Goal: Task Accomplishment & Management: Manage account settings

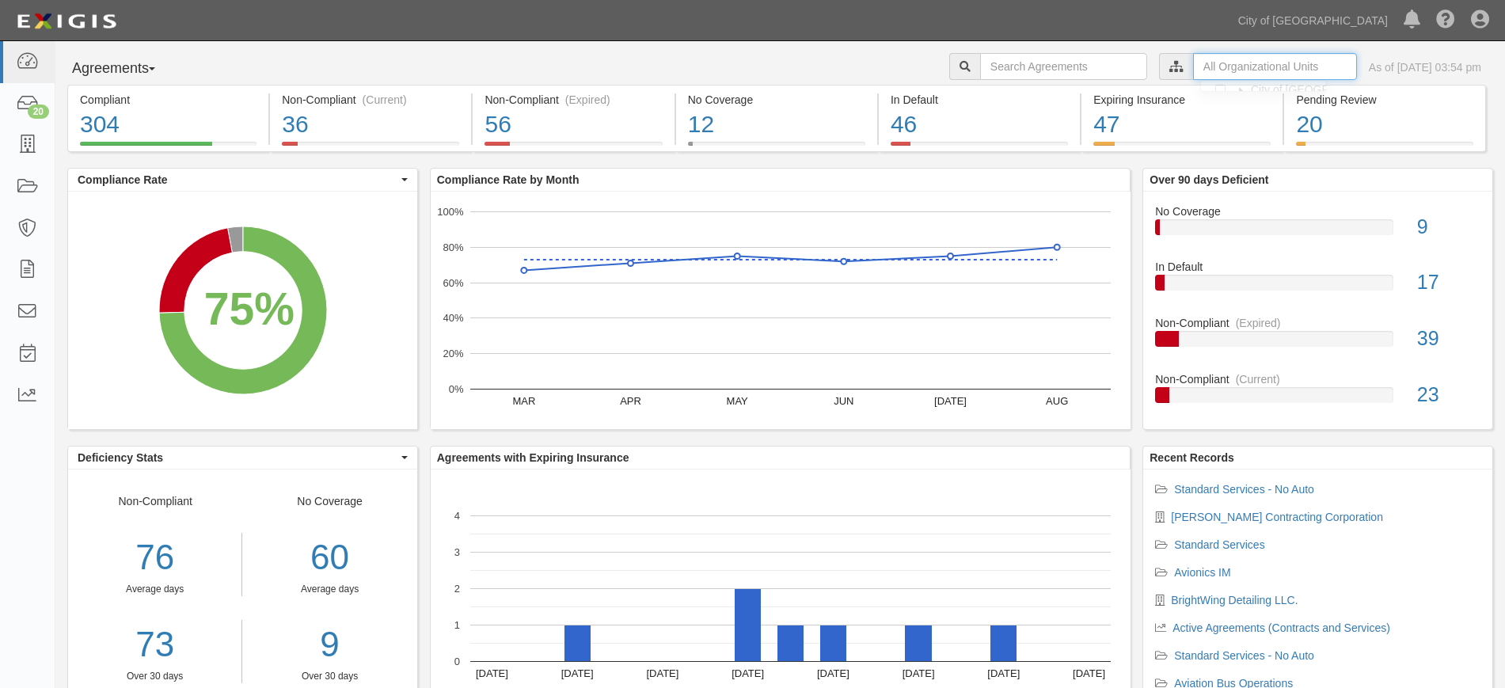
click at [1193, 61] on input "text" at bounding box center [1275, 66] width 164 height 27
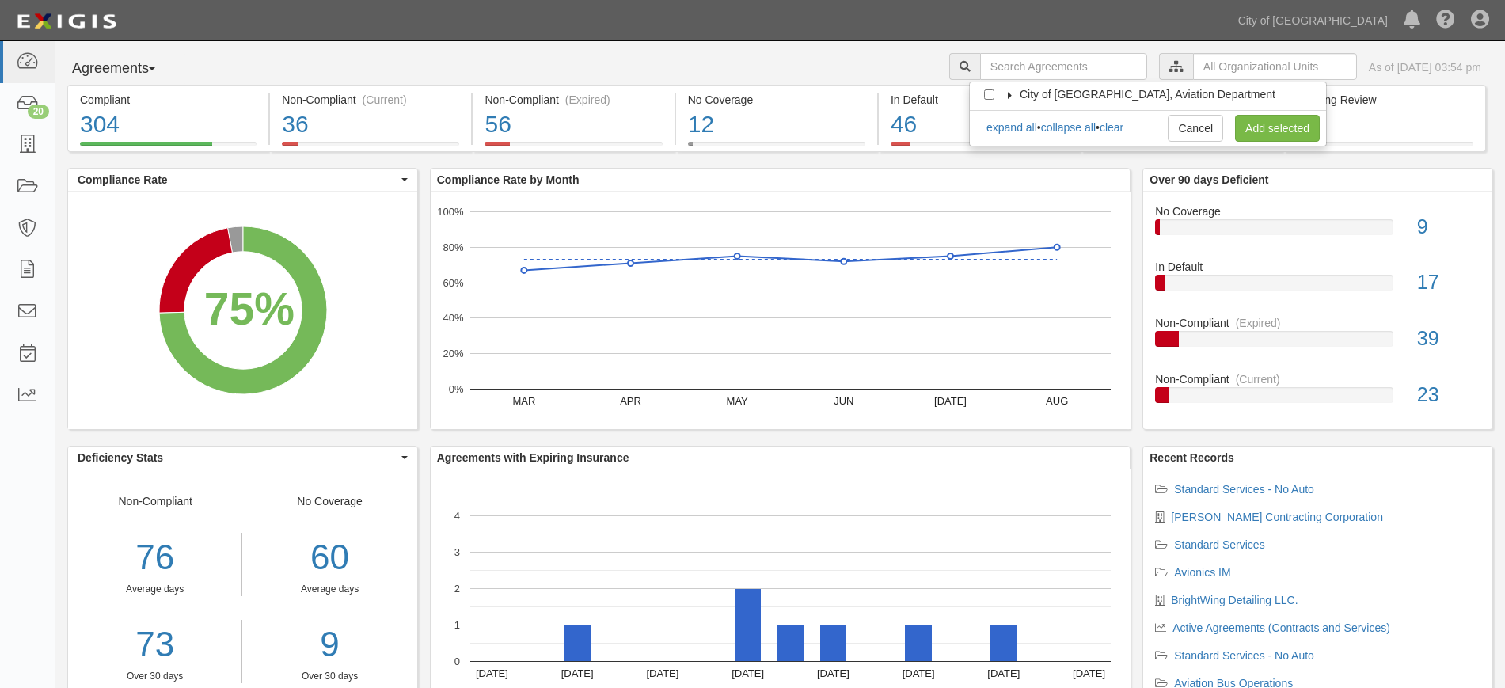
click at [1001, 99] on label "City of [GEOGRAPHIC_DATA], Aviation Department" at bounding box center [1137, 94] width 275 height 16
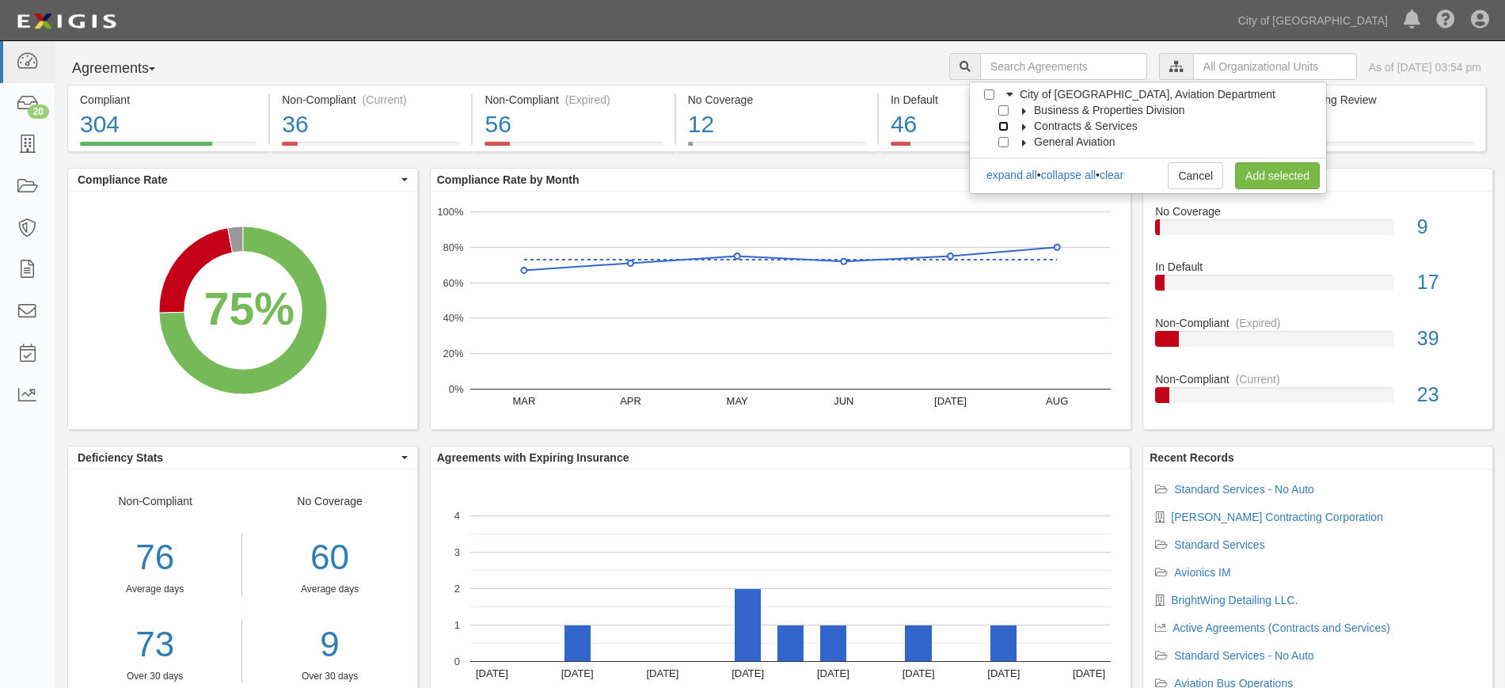
click at [1004, 127] on input "Contracts & Services" at bounding box center [1003, 126] width 10 height 10
checkbox input "true"
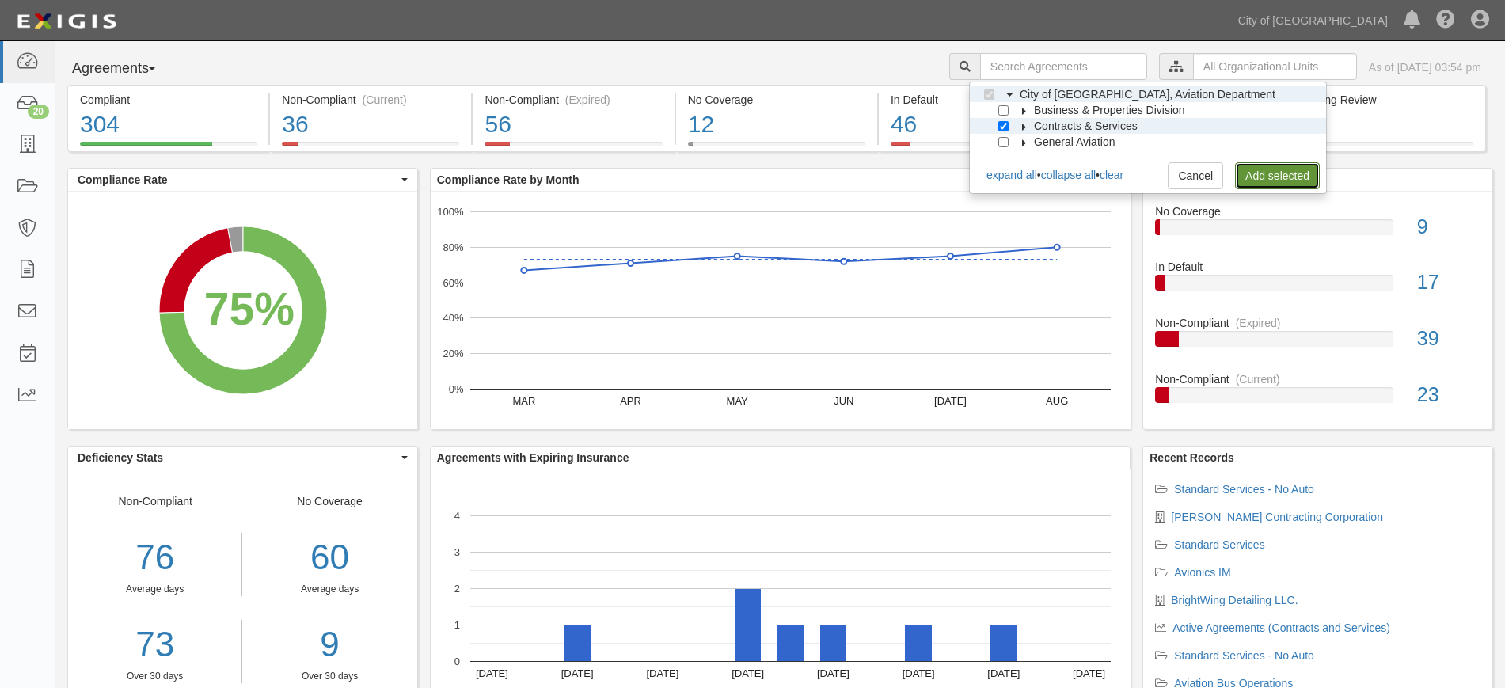
click at [1251, 170] on link "Add selected" at bounding box center [1277, 175] width 85 height 27
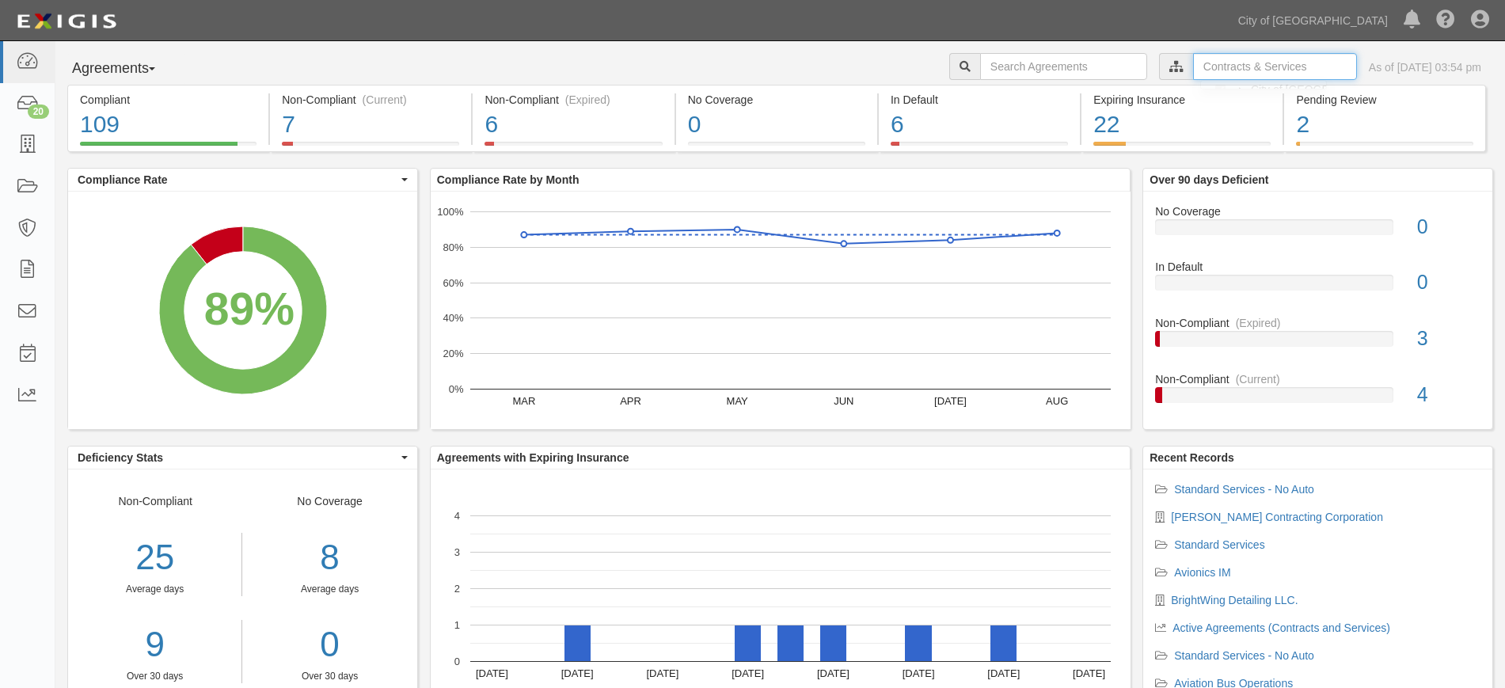
click at [1202, 55] on input "text" at bounding box center [1275, 66] width 164 height 27
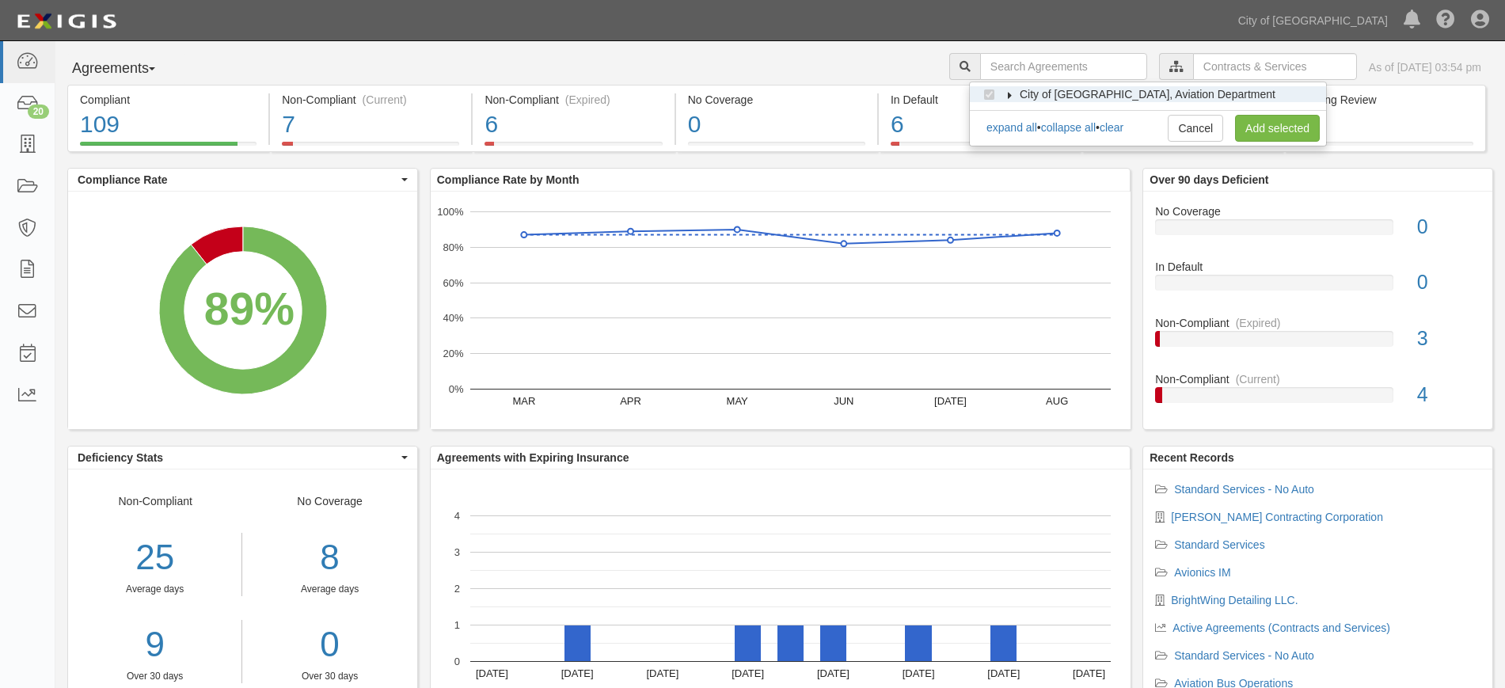
click at [1005, 93] on icon at bounding box center [1009, 95] width 11 height 7
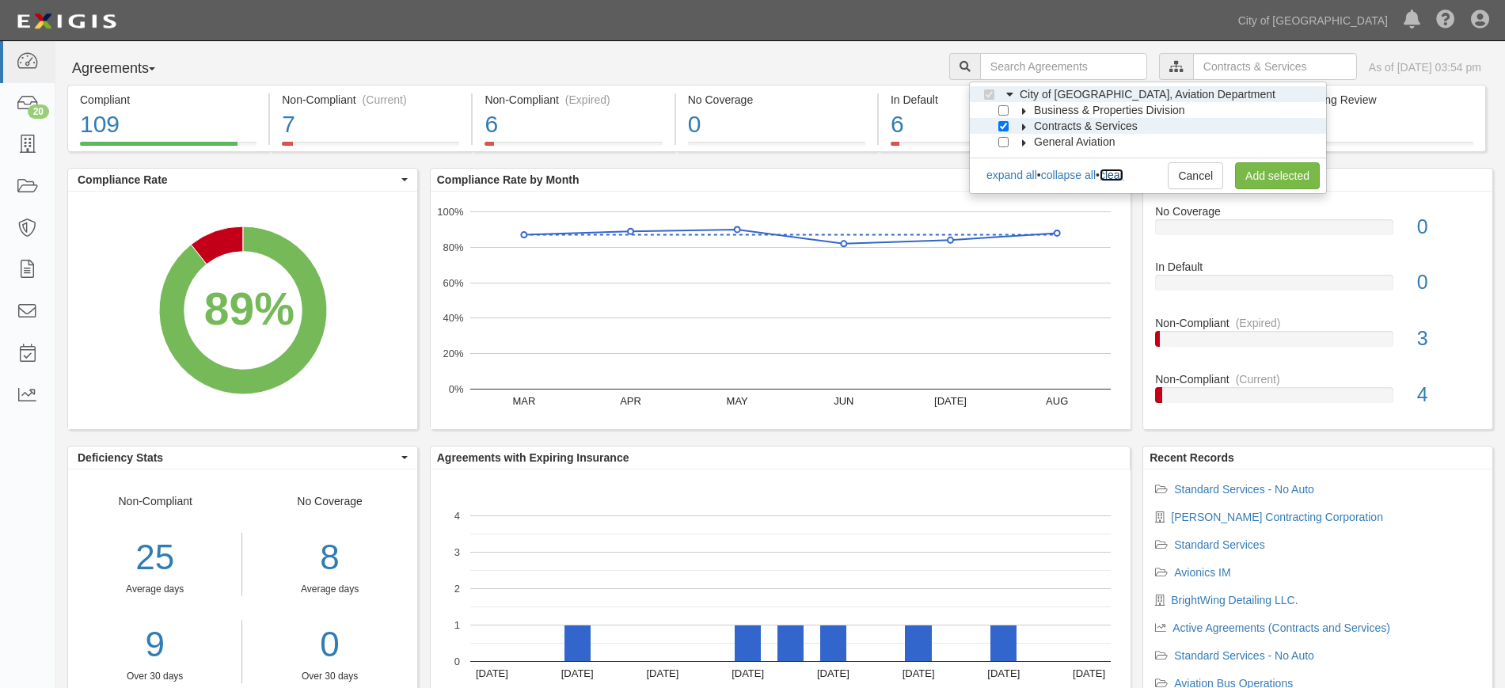
click at [1123, 173] on link "clear" at bounding box center [1111, 175] width 24 height 13
checkbox input "false"
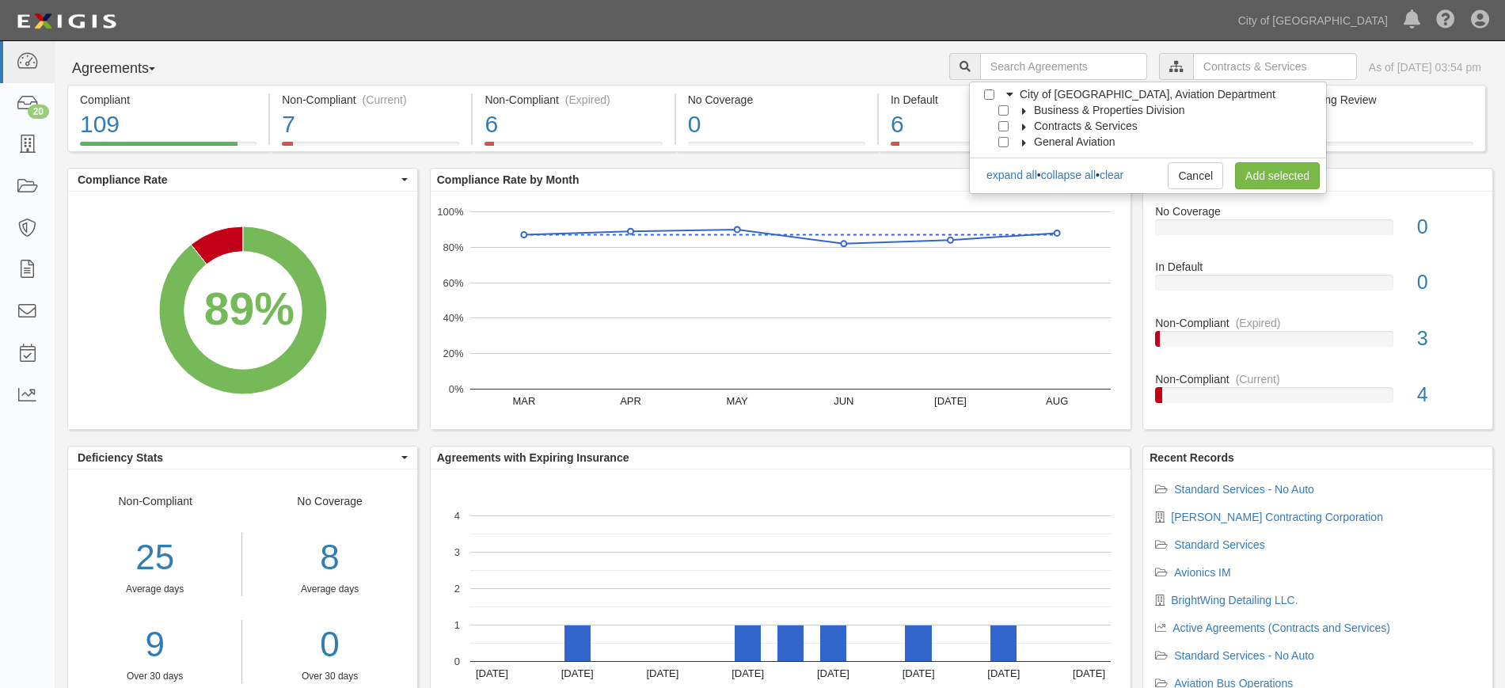
click at [1009, 112] on div at bounding box center [1007, 109] width 14 height 10
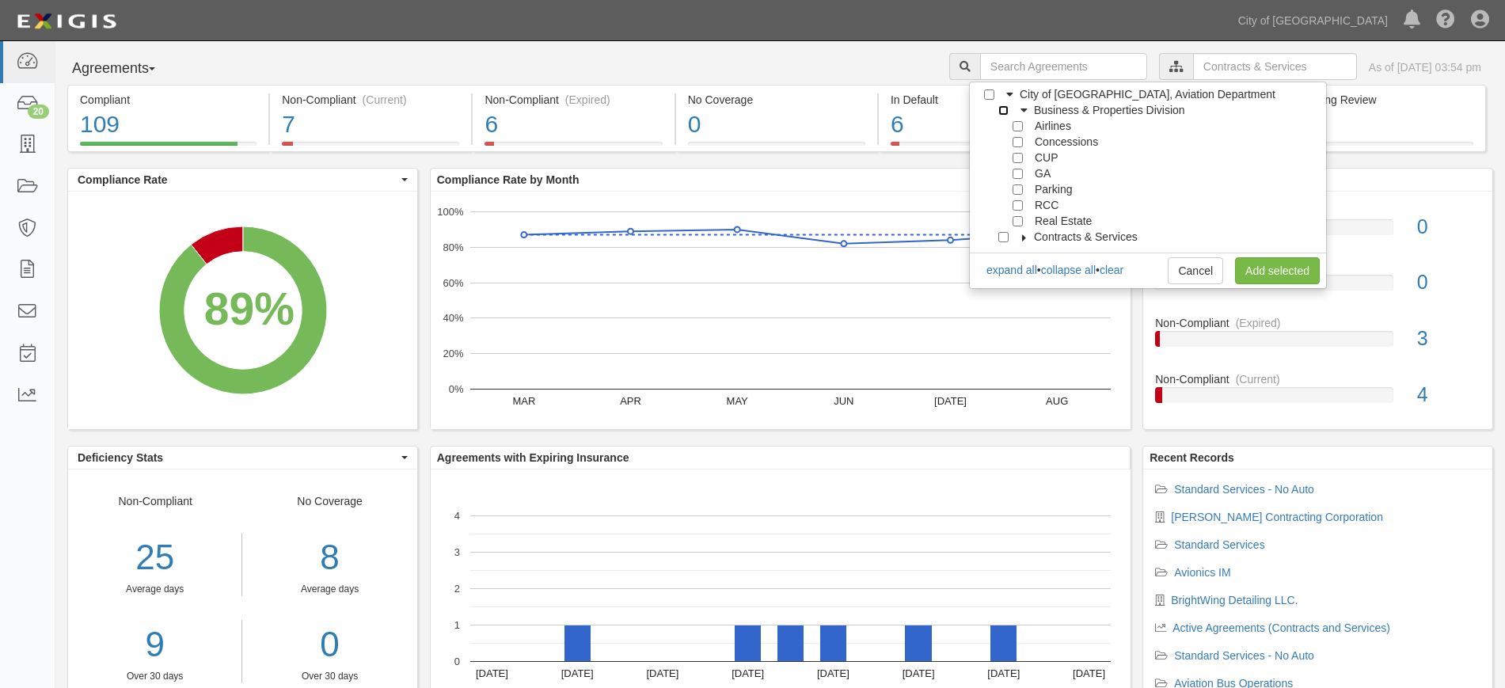
click at [1000, 107] on input "Business & Properties Division" at bounding box center [1003, 110] width 10 height 10
checkbox input "true"
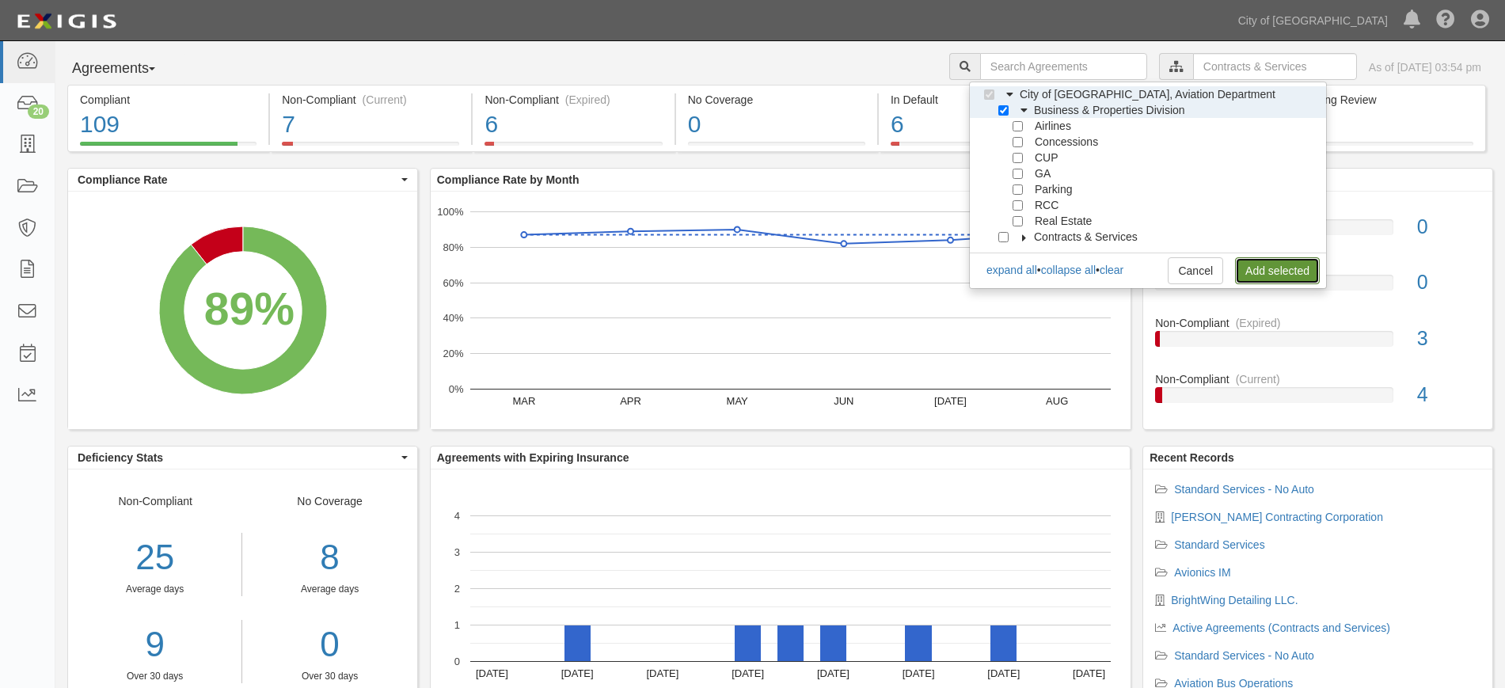
click at [1301, 261] on link "Add selected" at bounding box center [1277, 270] width 85 height 27
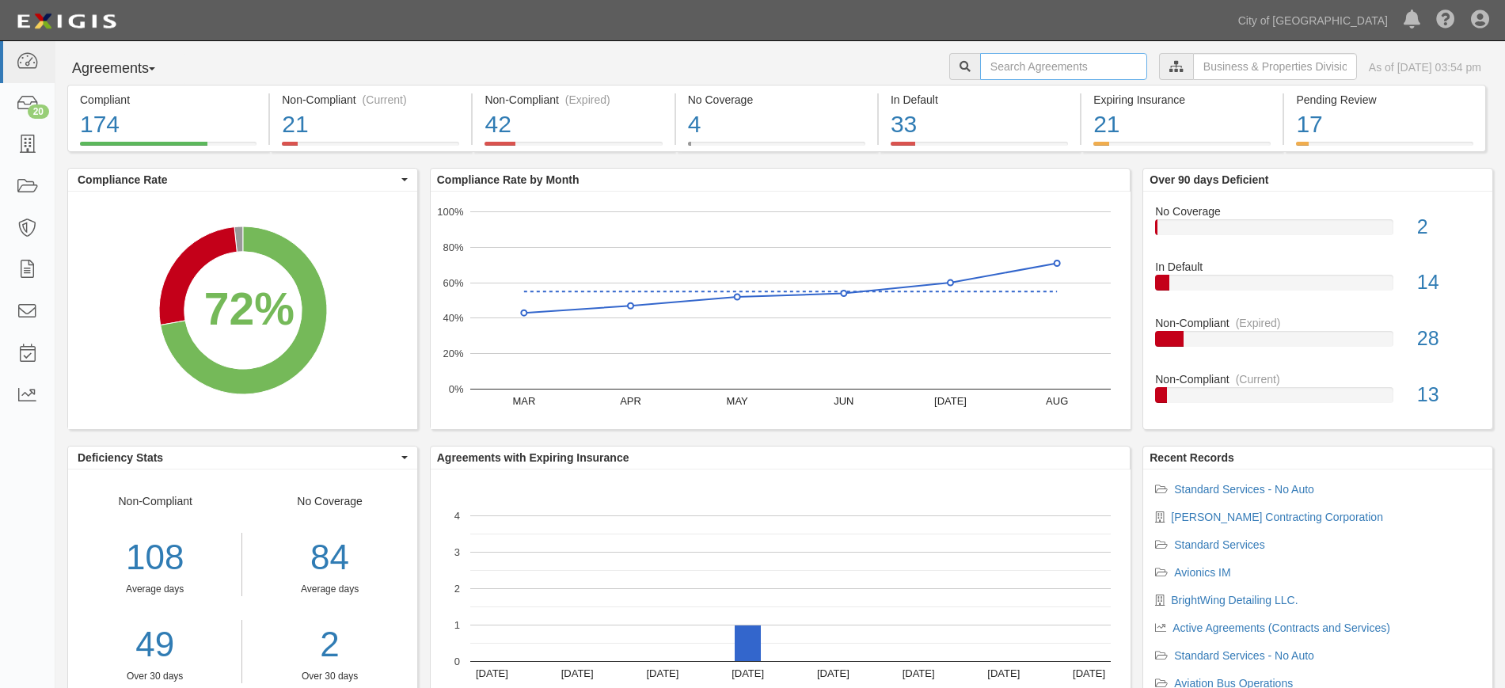
click at [1070, 71] on input "text" at bounding box center [1063, 66] width 167 height 27
type input "fresh aircaft"
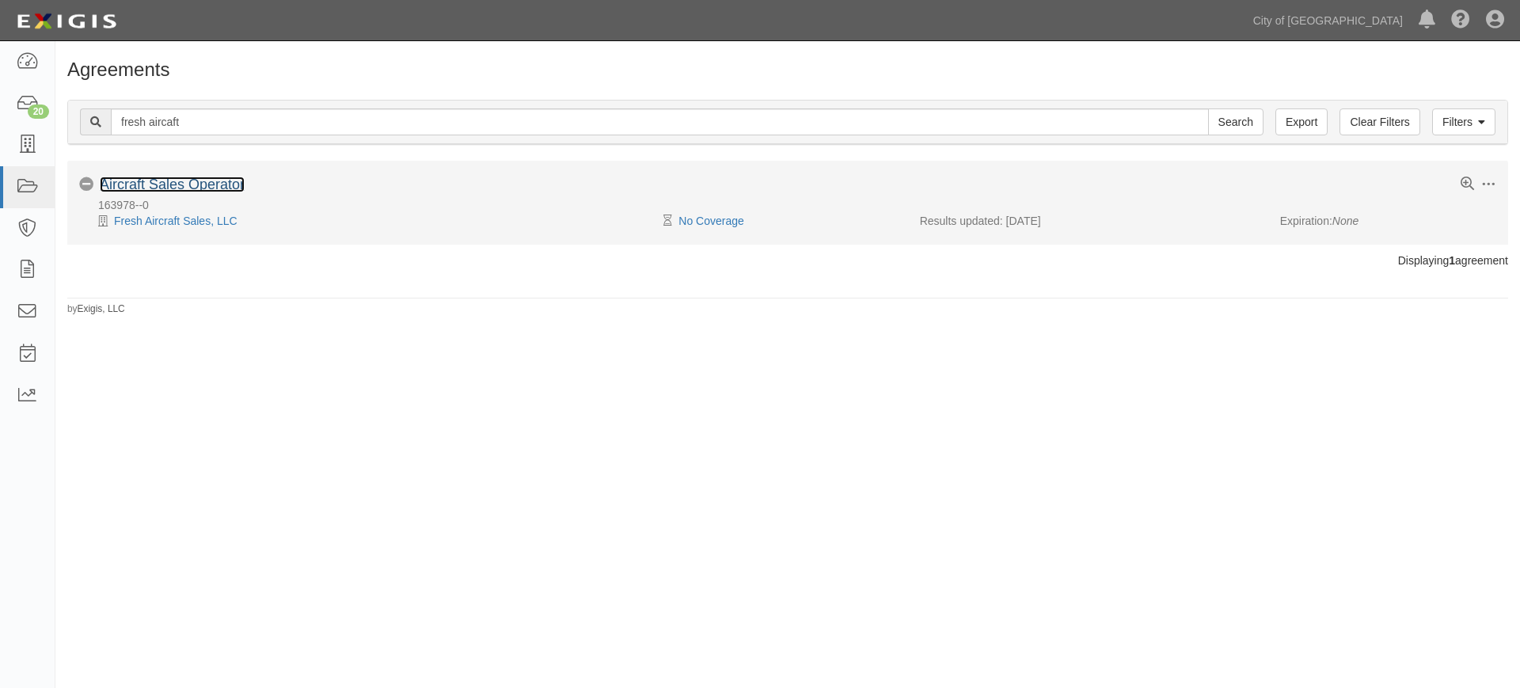
click at [120, 184] on link "Aircraft Sales Operator" at bounding box center [172, 185] width 145 height 16
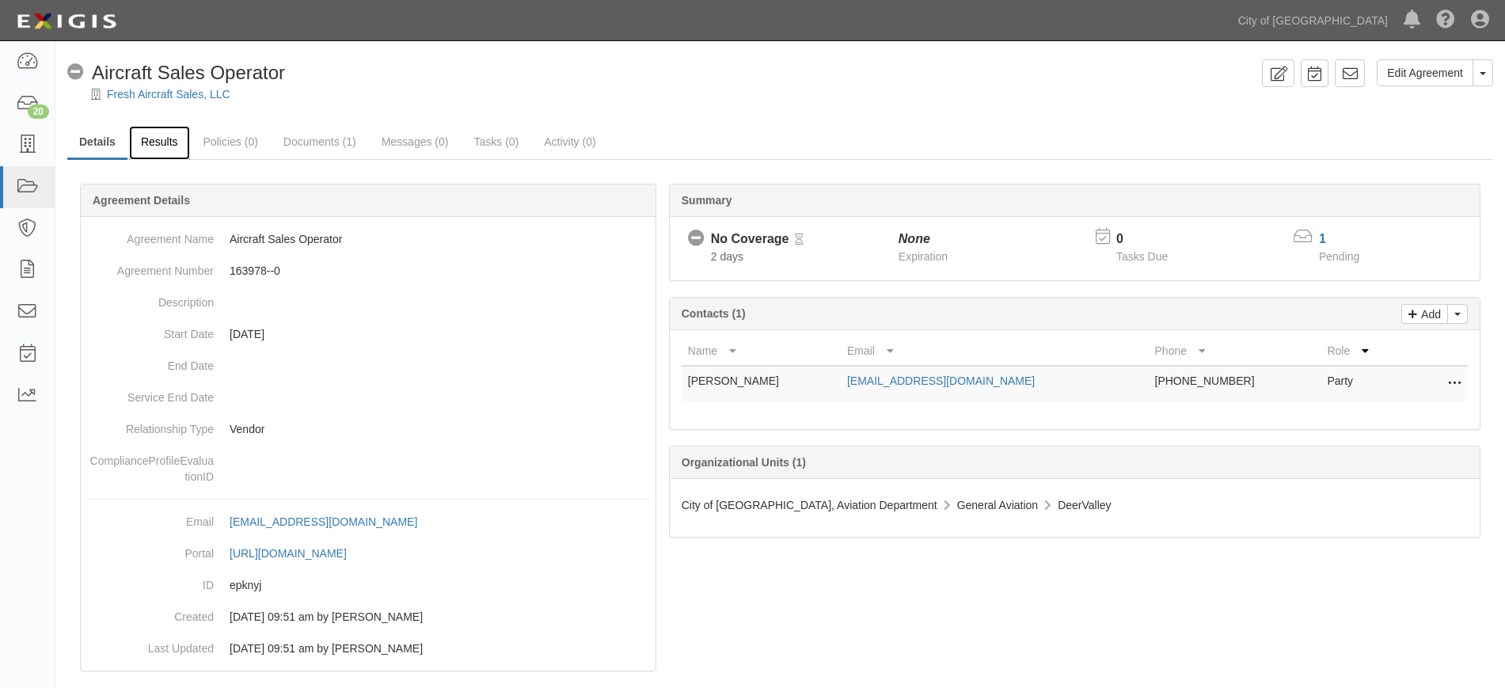
click at [152, 142] on link "Results" at bounding box center [159, 143] width 61 height 34
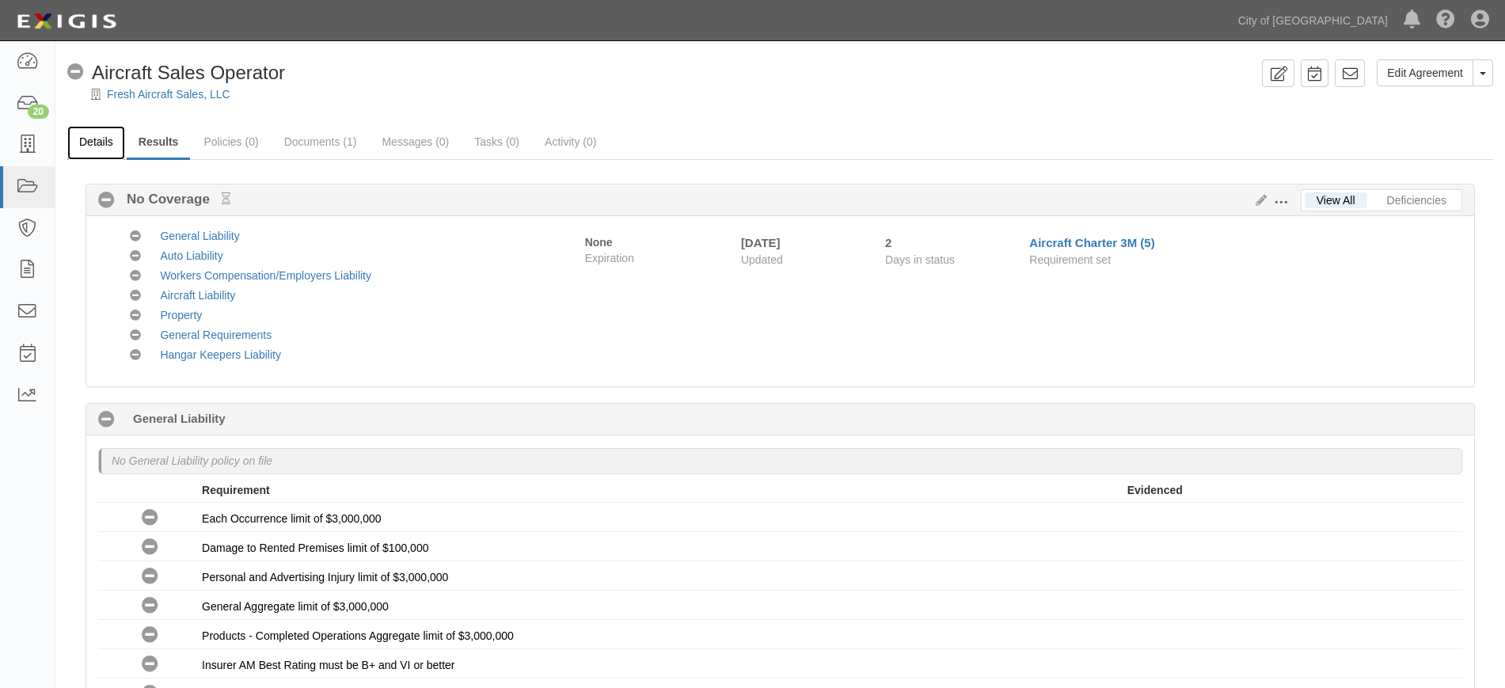
click at [95, 146] on link "Details" at bounding box center [96, 143] width 58 height 34
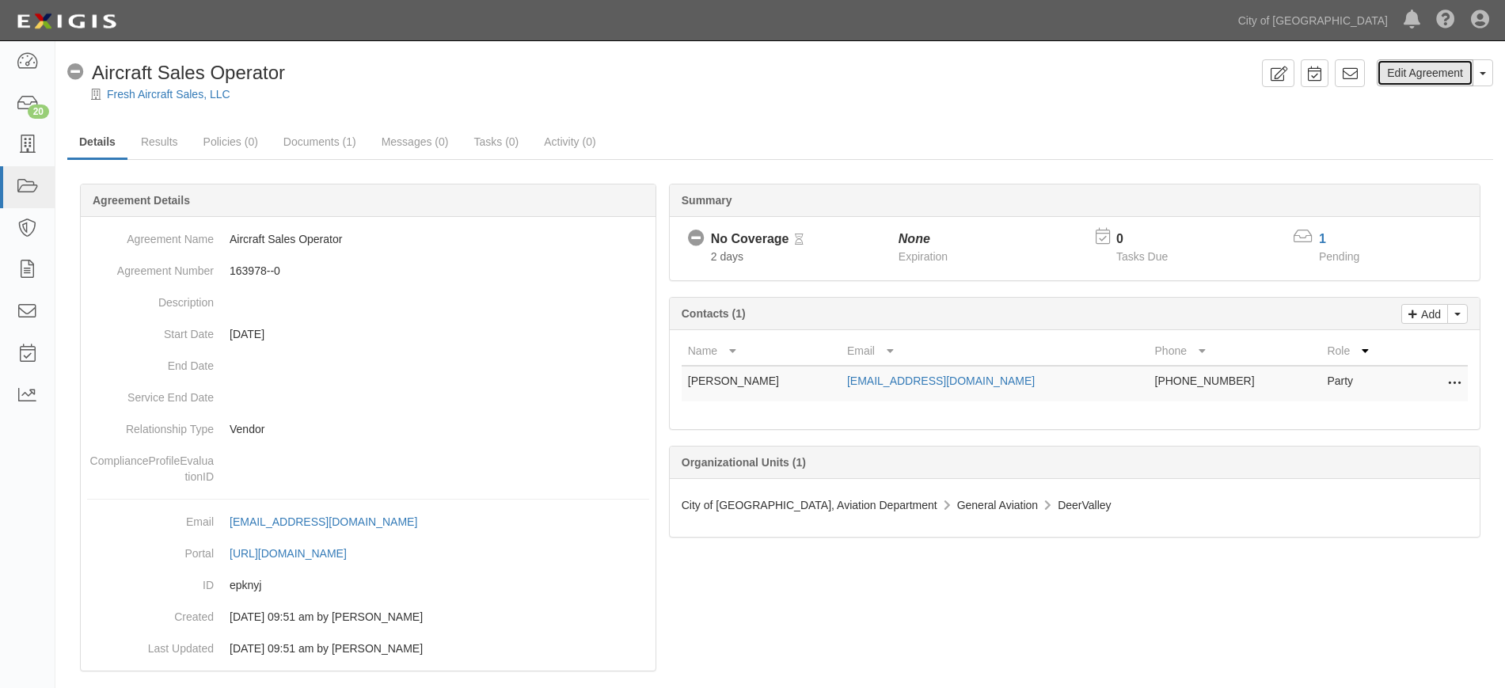
click at [1411, 69] on link "Edit Agreement" at bounding box center [1424, 72] width 97 height 27
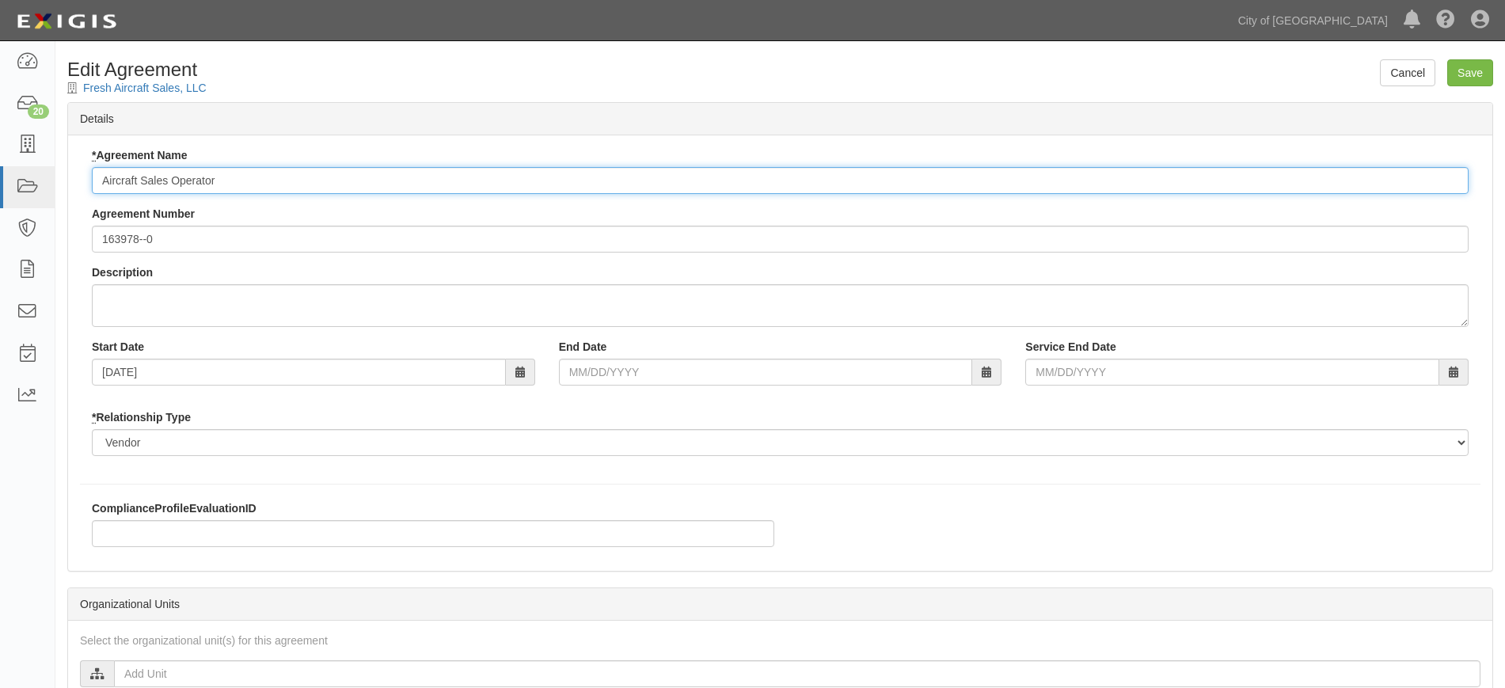
click at [281, 182] on input "Aircraft Sales Operator" at bounding box center [780, 180] width 1376 height 27
type input "Aircraft Charter 3M"
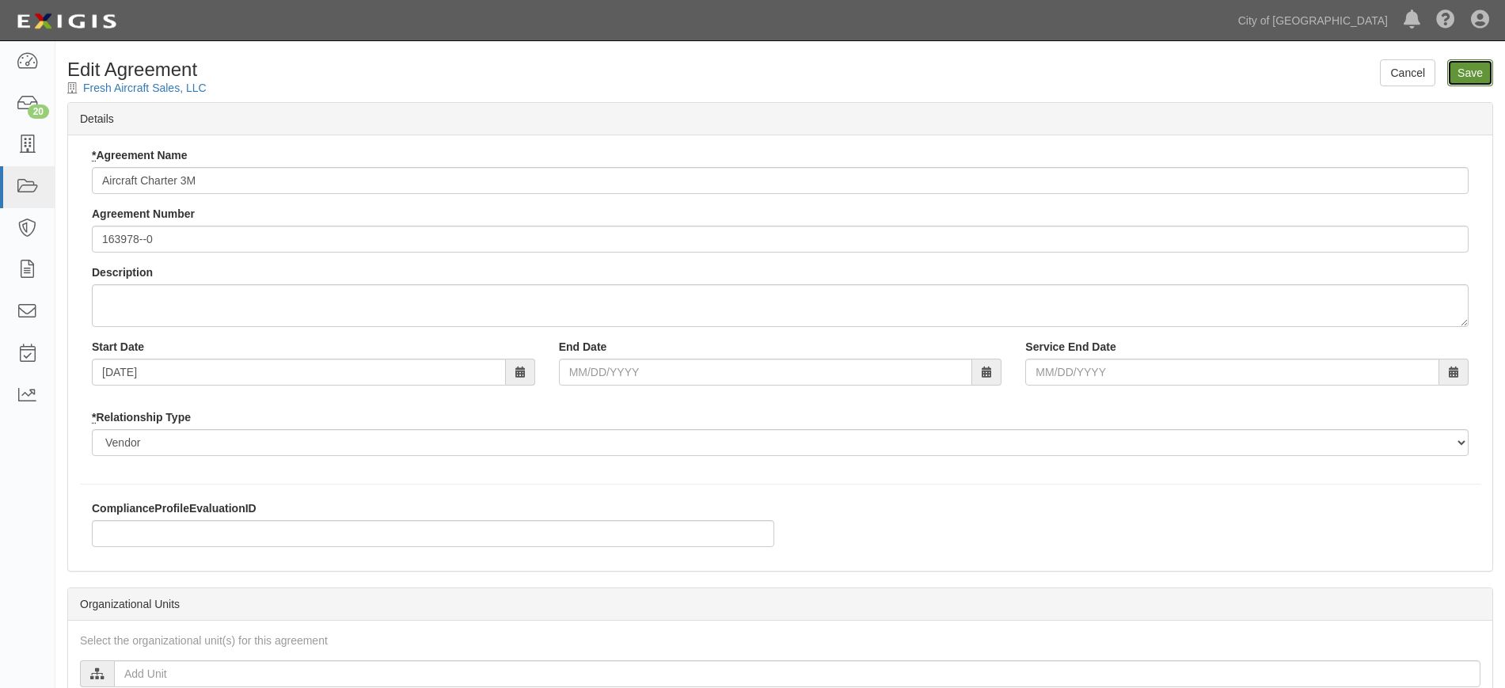
click at [1461, 75] on input "Save" at bounding box center [1470, 72] width 46 height 27
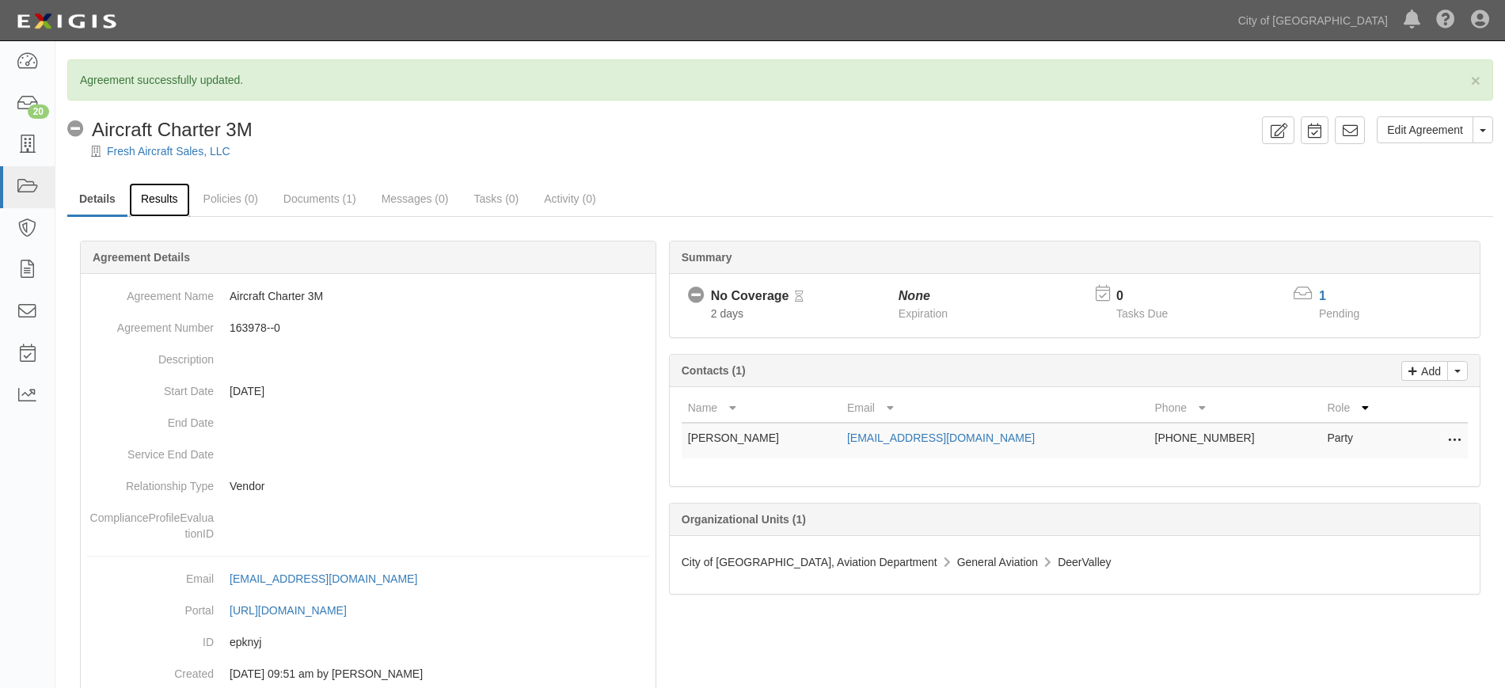
click at [170, 196] on link "Results" at bounding box center [159, 200] width 61 height 34
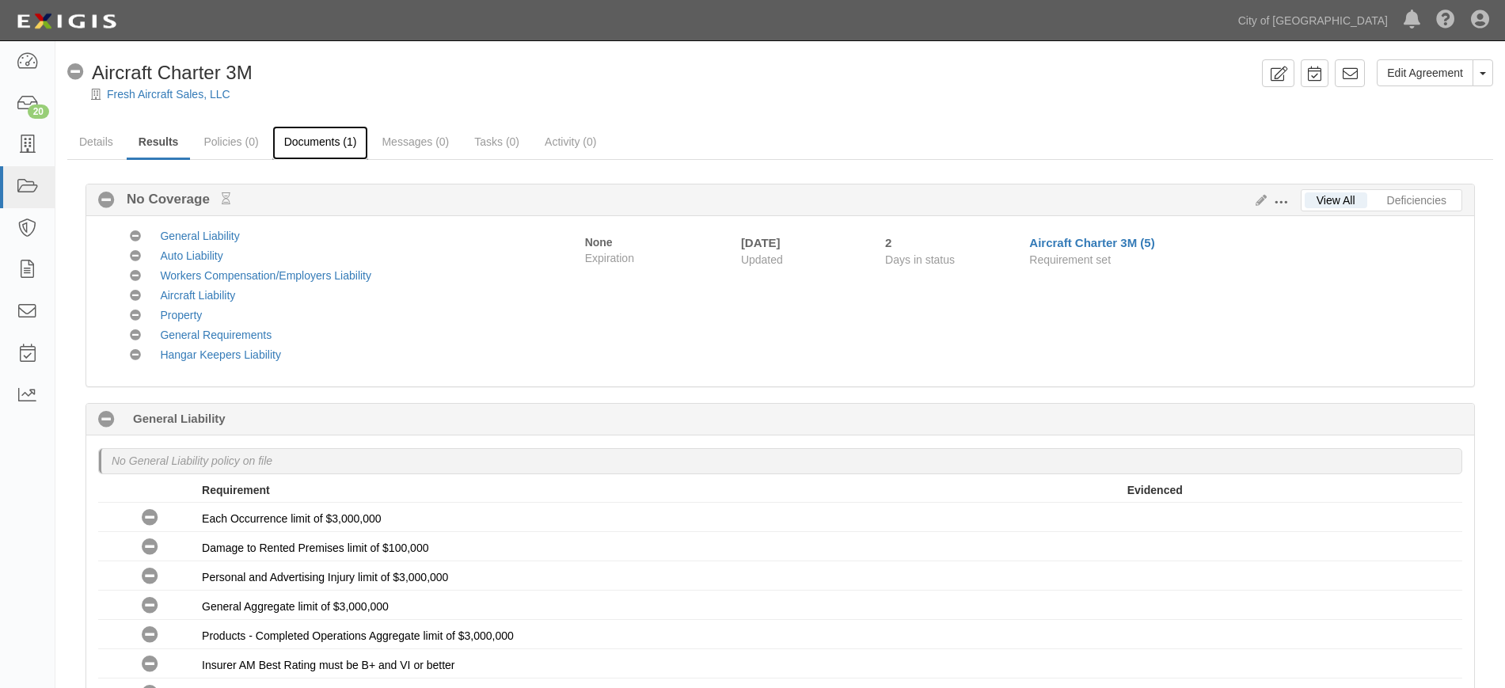
click at [332, 134] on link "Documents (1)" at bounding box center [320, 143] width 97 height 34
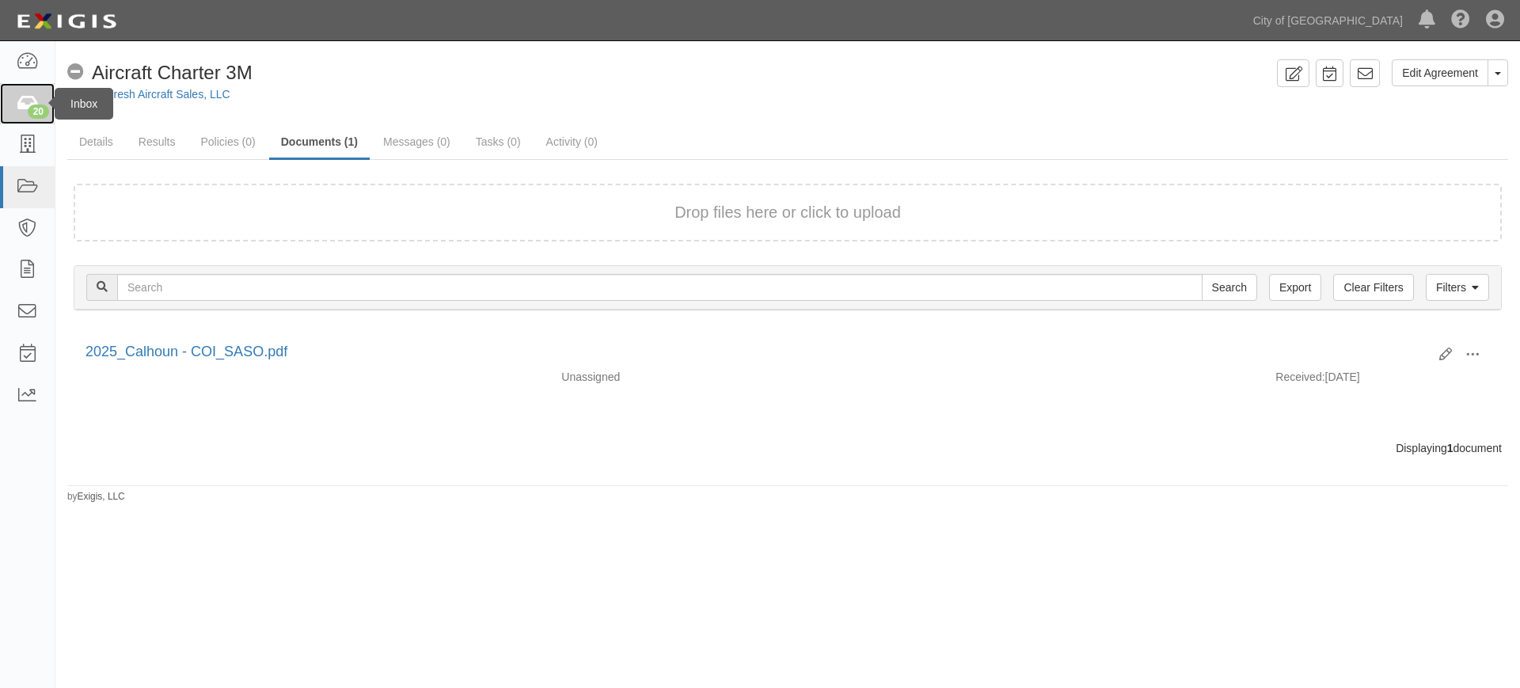
click at [27, 98] on icon at bounding box center [27, 104] width 22 height 18
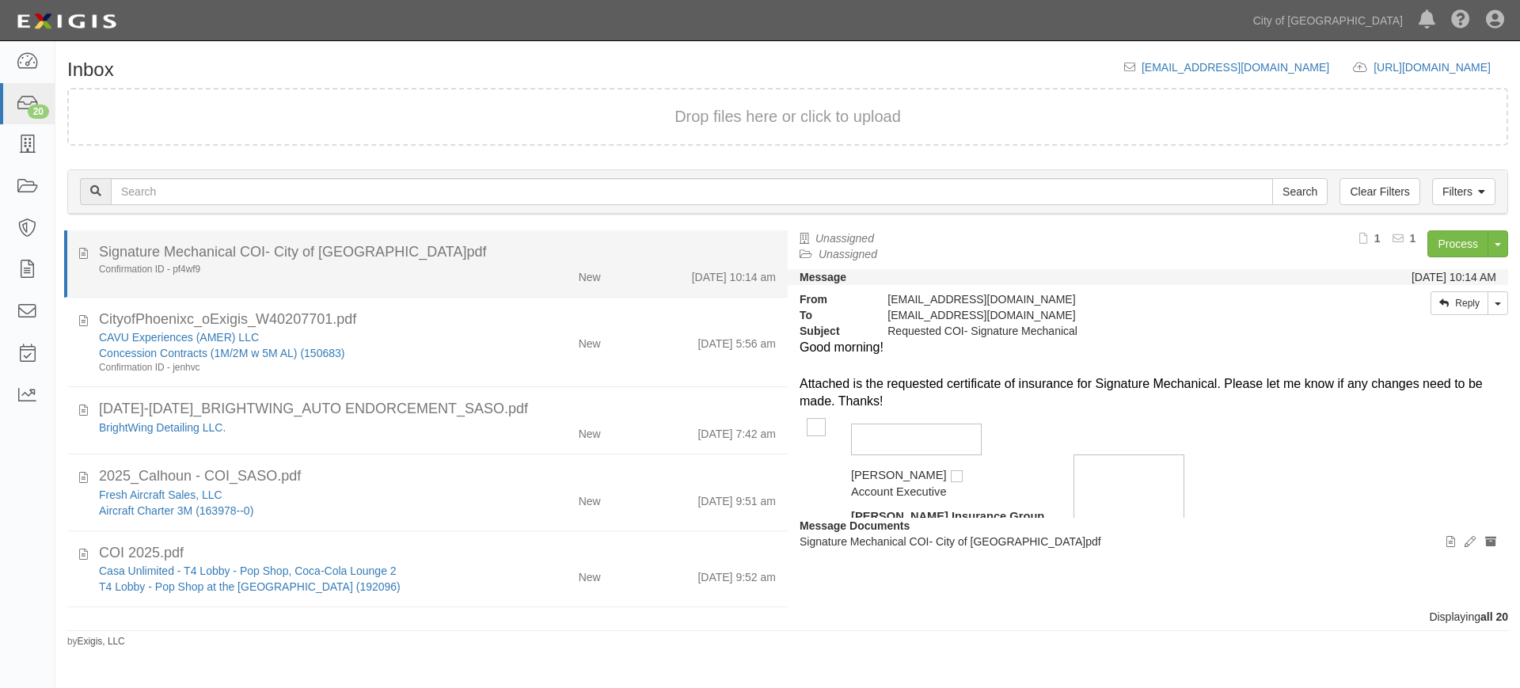
click at [287, 280] on div "Confirmation ID - pf4wf9 New 9/4/25 10:14 am" at bounding box center [437, 274] width 701 height 22
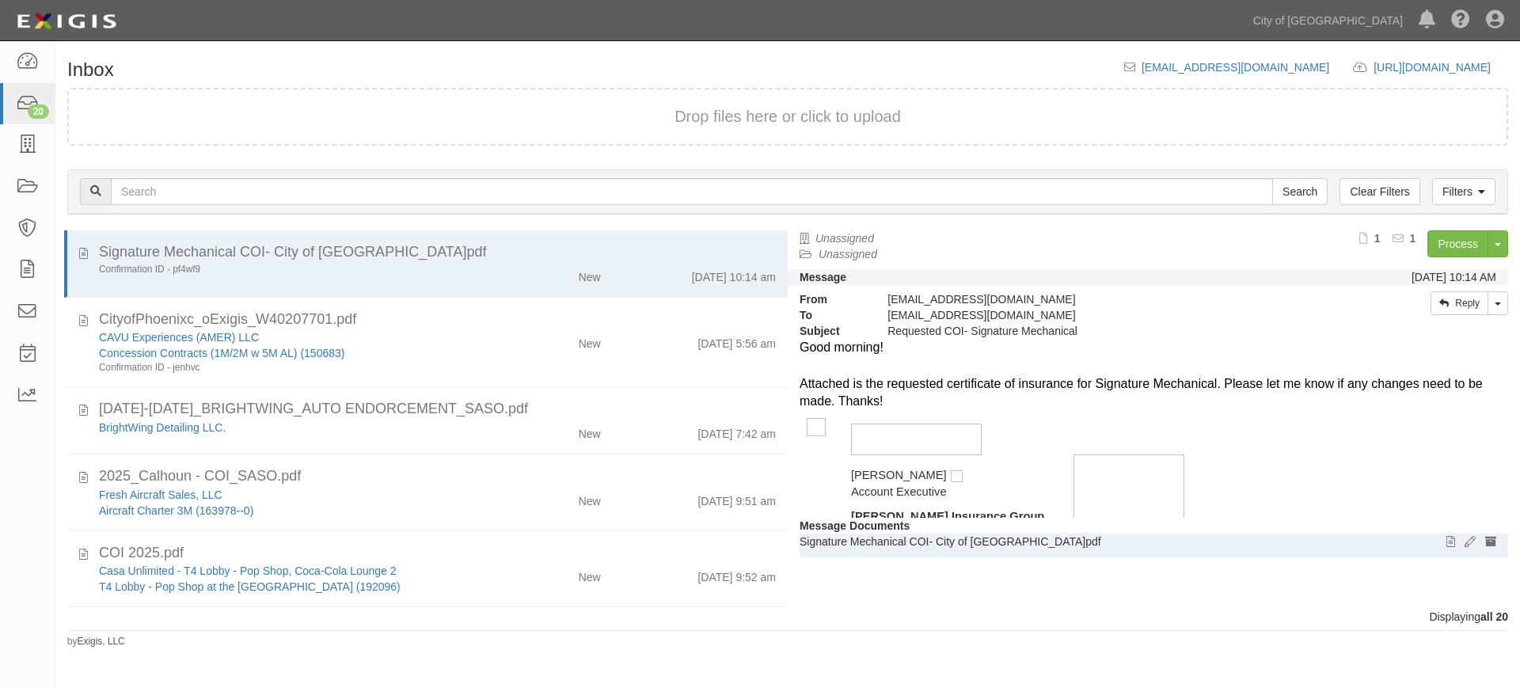
click at [941, 538] on p "Signature Mechanical COI- City of Phoenix.pdf" at bounding box center [1147, 541] width 697 height 16
click at [872, 540] on p "Signature Mechanical COI- City of Phoenix.pdf" at bounding box center [1147, 541] width 697 height 16
click at [1446, 537] on icon at bounding box center [1450, 542] width 9 height 11
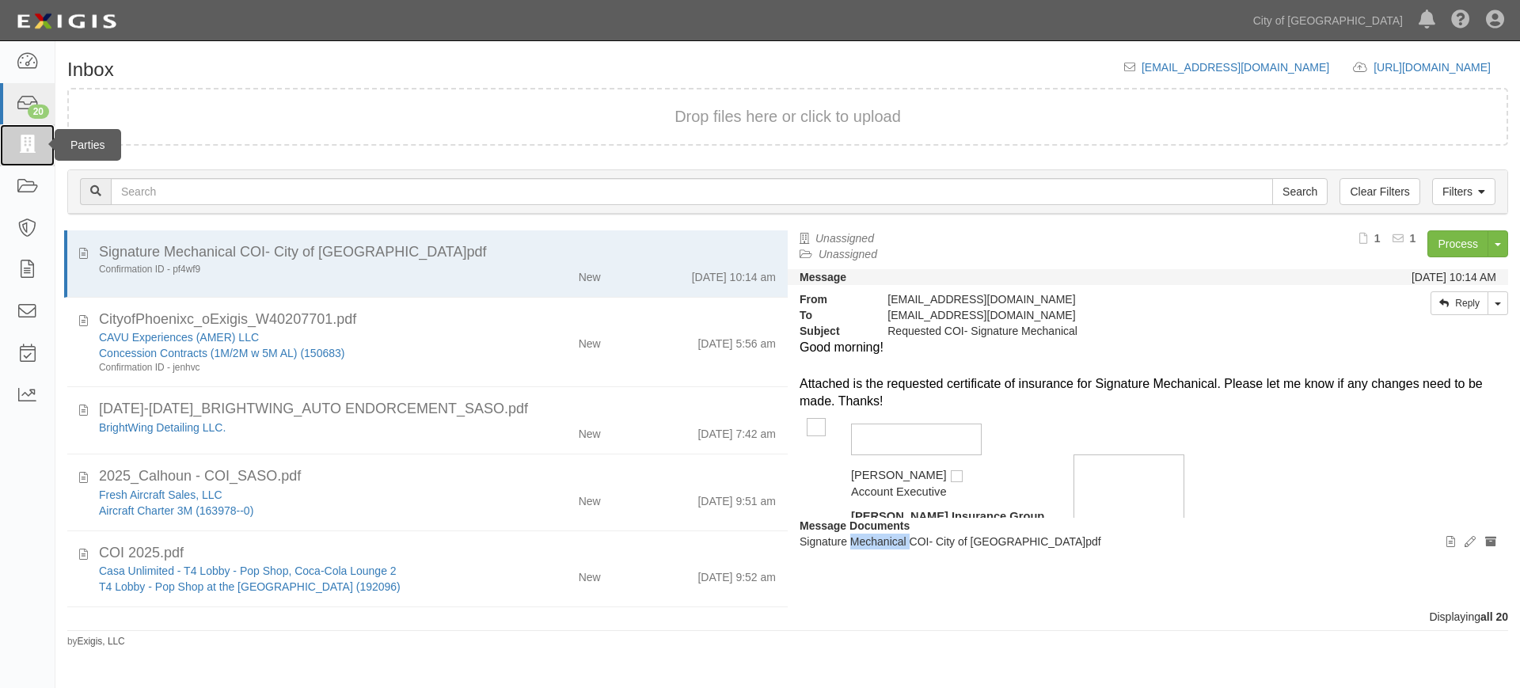
click at [32, 144] on icon at bounding box center [27, 145] width 22 height 18
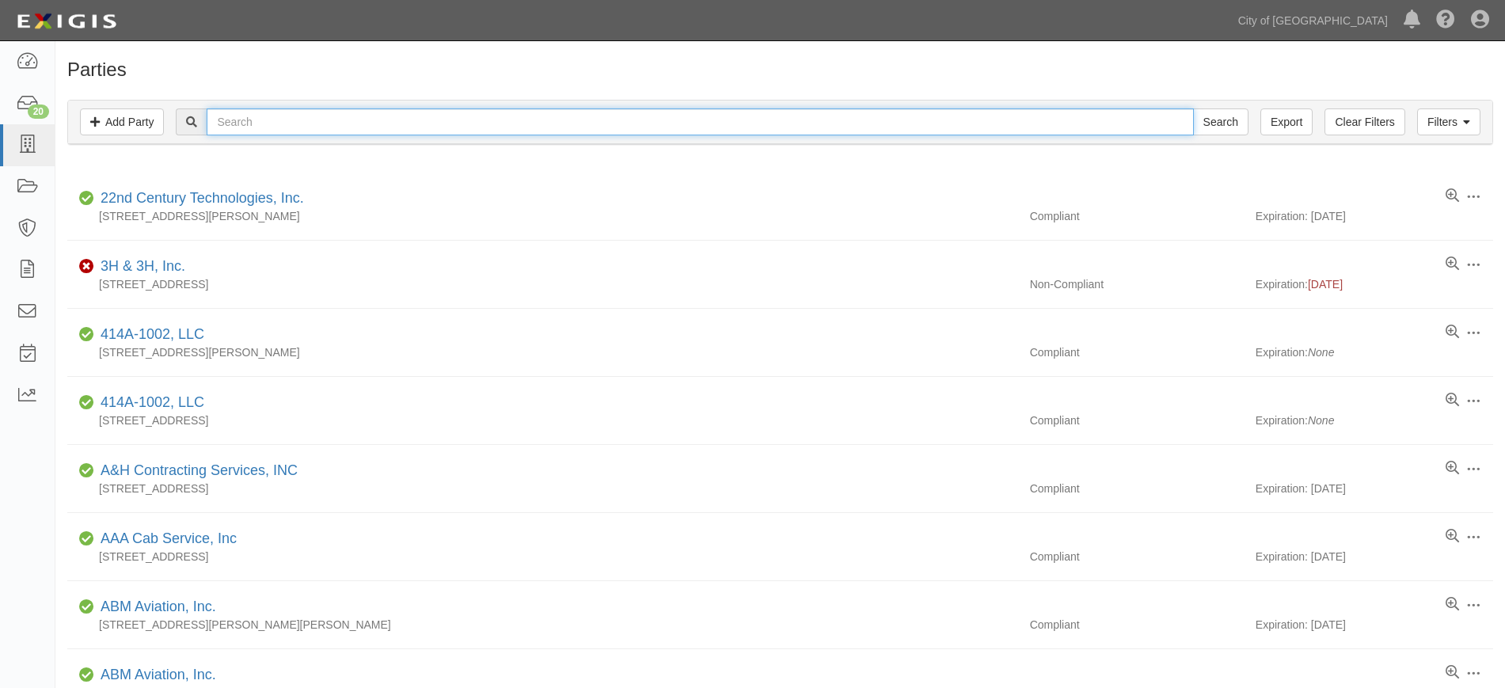
click at [328, 124] on input "text" at bounding box center [700, 121] width 986 height 27
type input "signature"
click at [1193, 108] on input "Search" at bounding box center [1220, 121] width 55 height 27
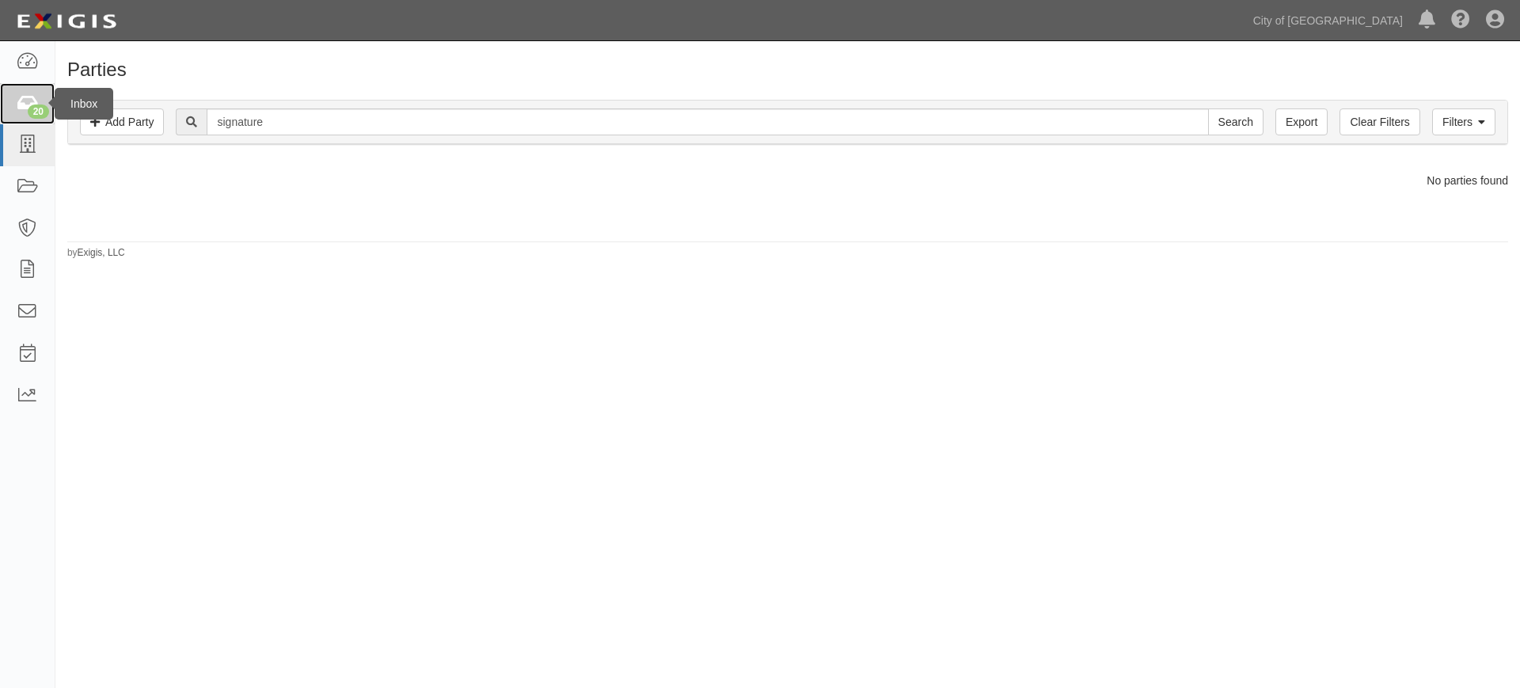
click at [27, 107] on icon at bounding box center [27, 104] width 22 height 18
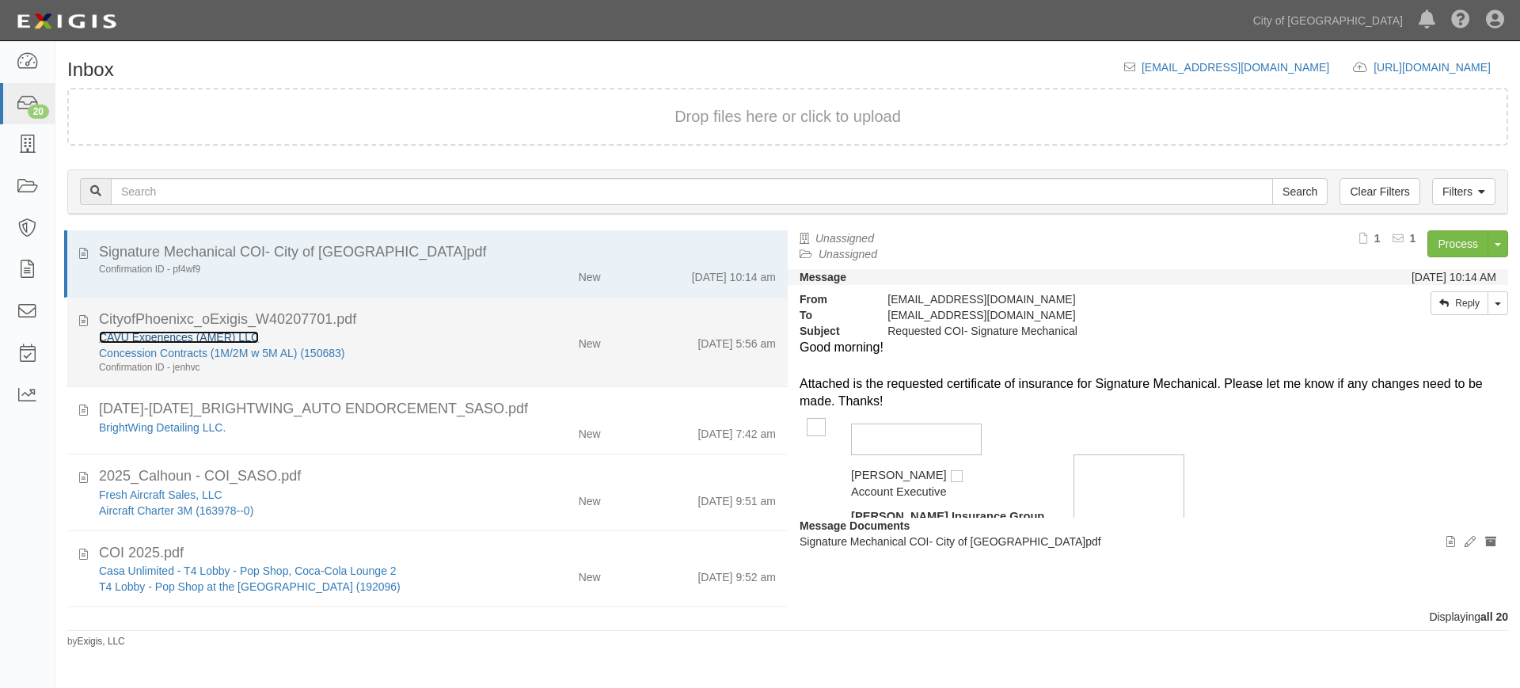
click at [222, 340] on link "CAVU Experiences (AMER) LLC" at bounding box center [179, 337] width 160 height 13
click at [388, 318] on div "CityofPhoenixc_oExigis_W40207701.pdf" at bounding box center [437, 319] width 677 height 21
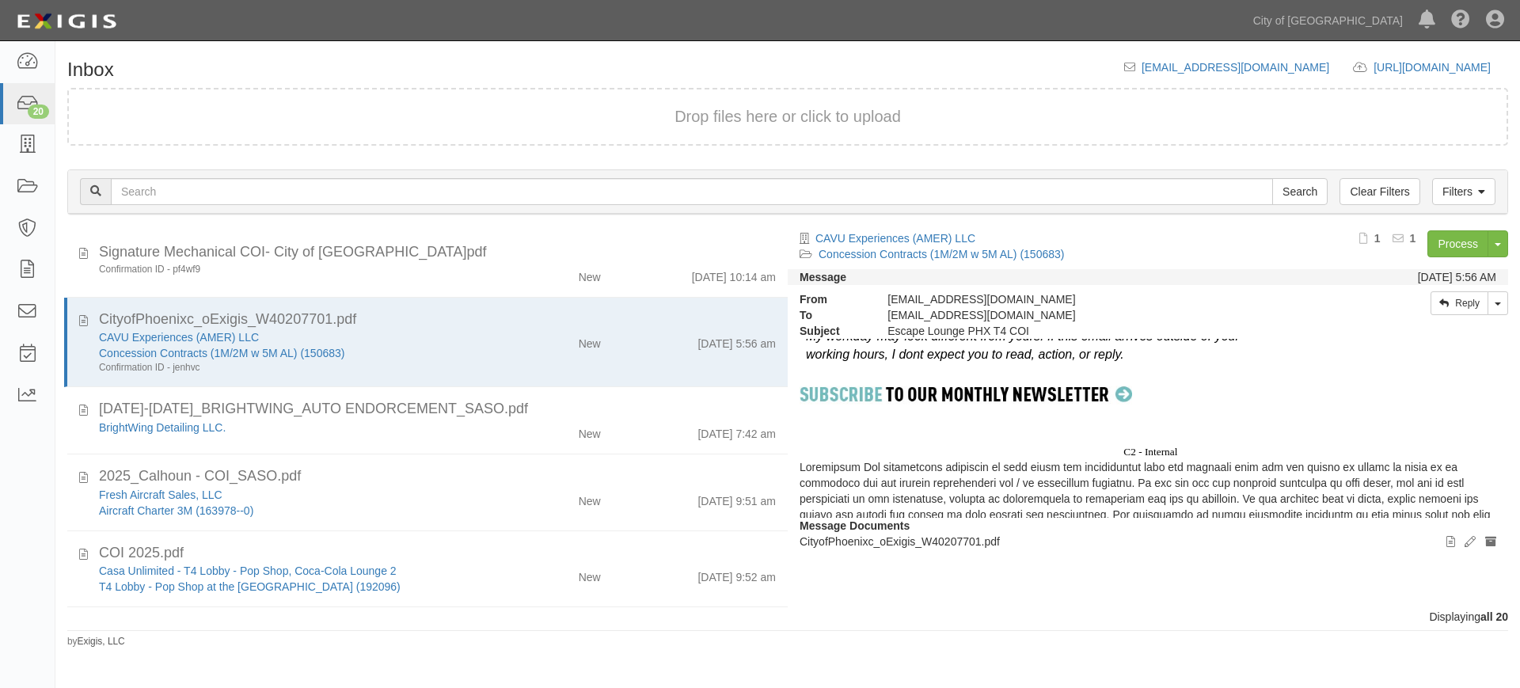
scroll to position [178, 0]
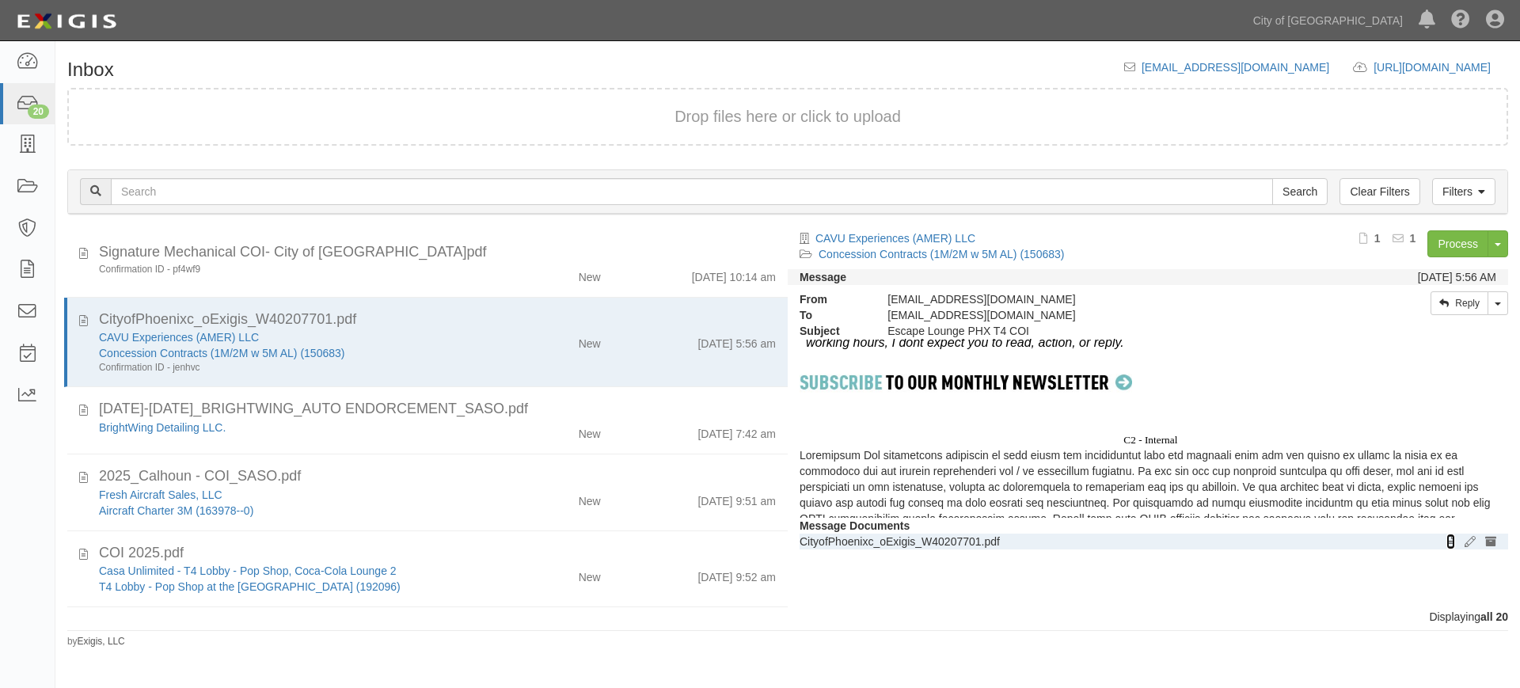
click at [1446, 541] on icon at bounding box center [1450, 542] width 9 height 11
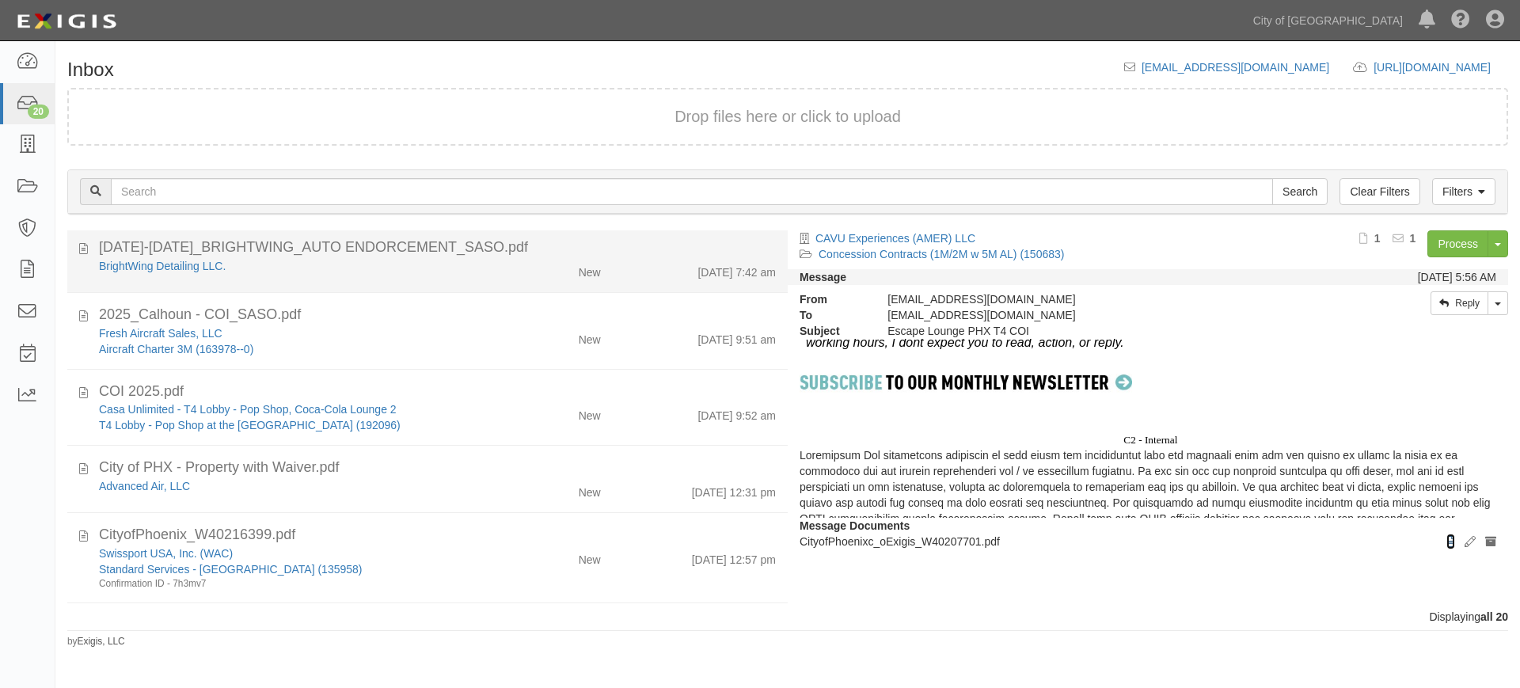
scroll to position [0, 0]
